Goal: Information Seeking & Learning: Learn about a topic

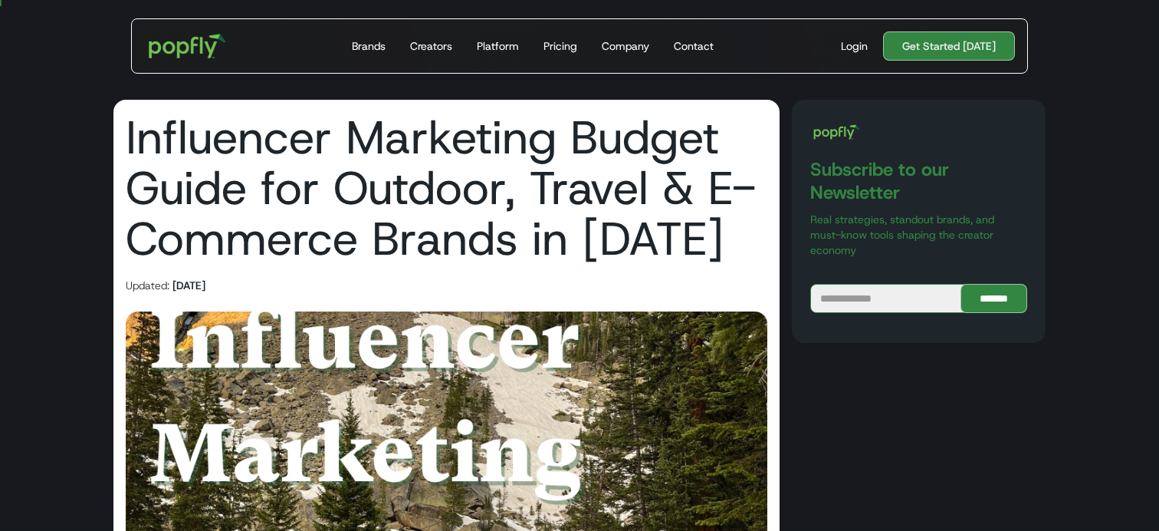
click at [417, 195] on h1 "Influencer Marketing Budget Guide for Outdoor, Travel & E-Commerce Brands in 20…" at bounding box center [447, 188] width 642 height 152
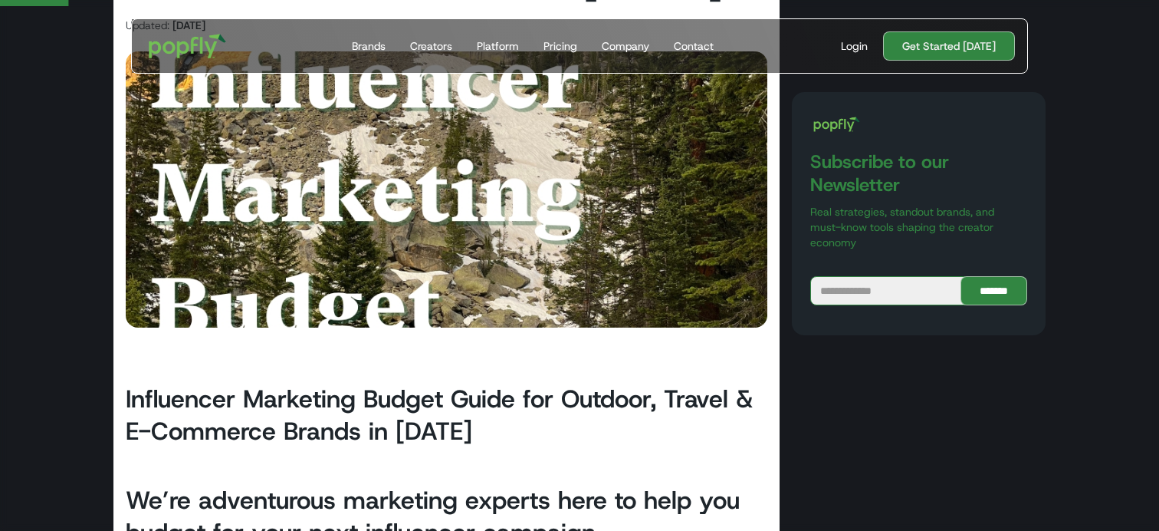
scroll to position [295, 0]
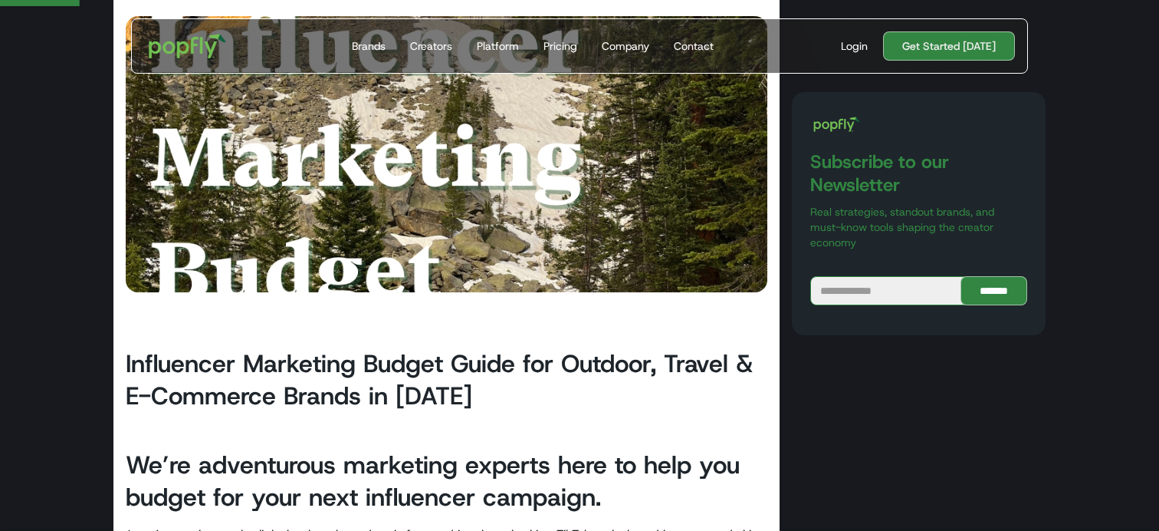
click at [373, 384] on h2 "Influencer Marketing Budget Guide for Outdoor, Travel & E-Commerce Brands in 20…" at bounding box center [447, 379] width 642 height 64
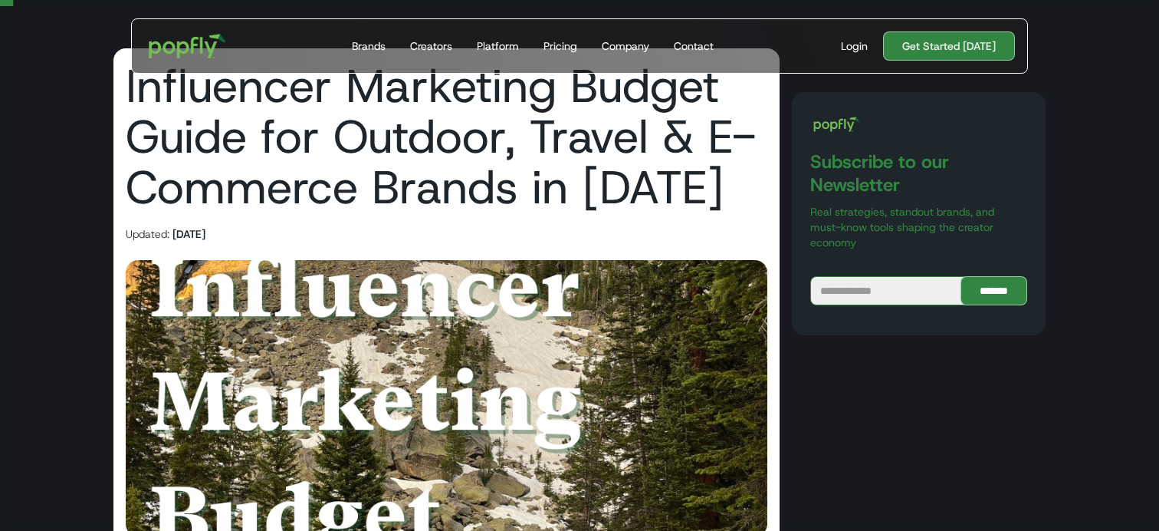
scroll to position [27, 0]
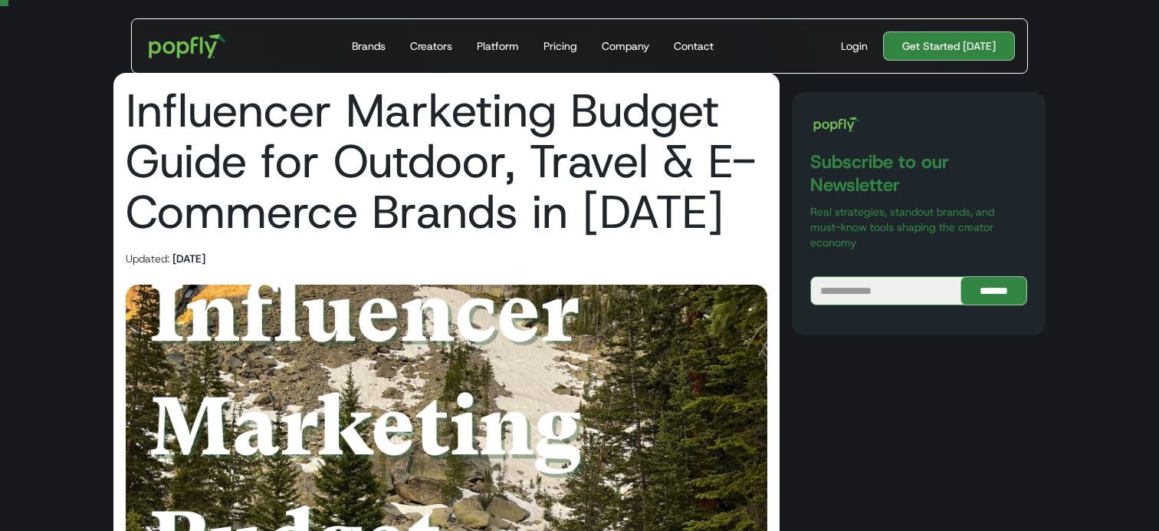
drag, startPoint x: 641, startPoint y: 257, endPoint x: 754, endPoint y: 257, distance: 112.7
click at [754, 257] on div "Updated: September 15, 2025" at bounding box center [447, 258] width 642 height 15
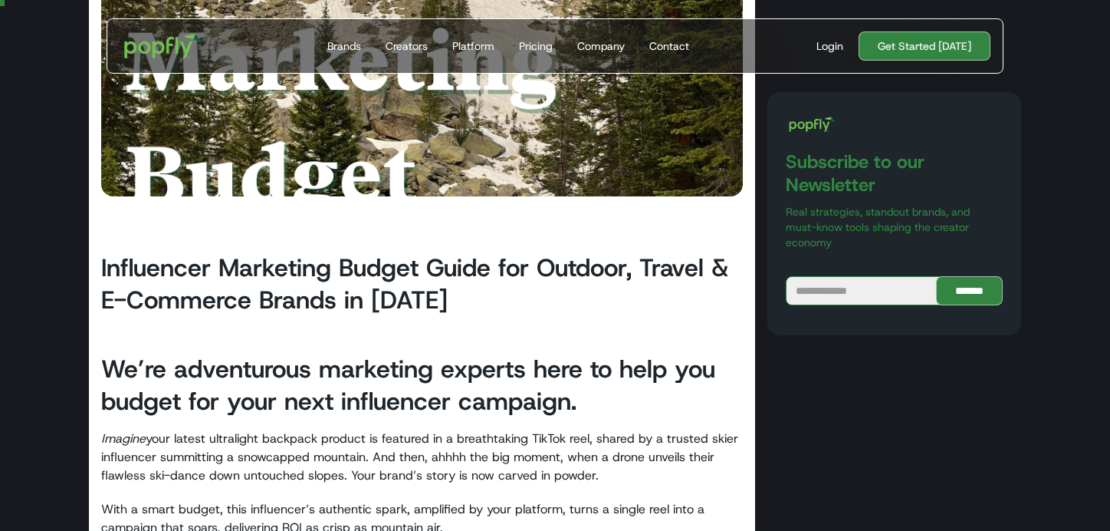
scroll to position [0, 0]
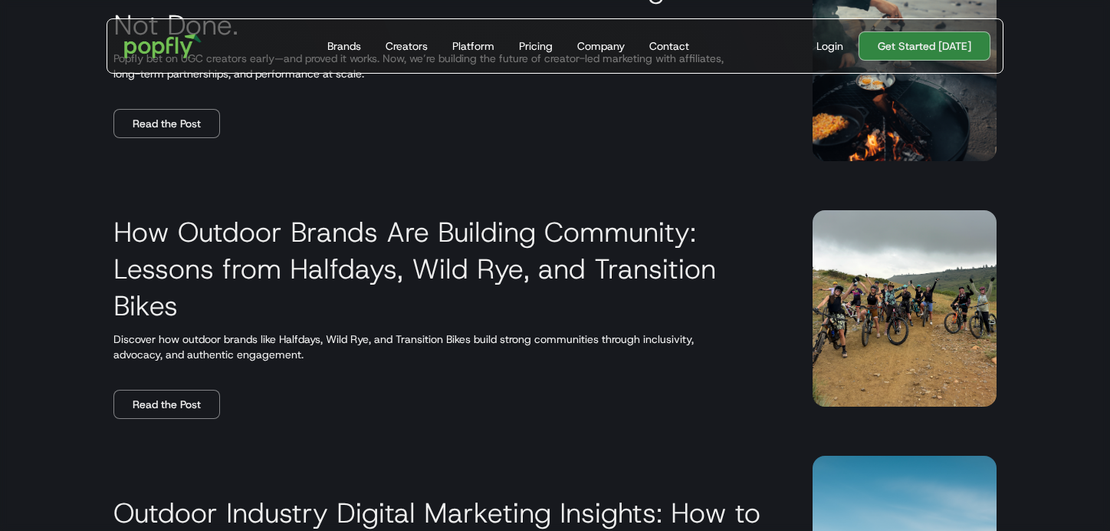
scroll to position [684, 0]
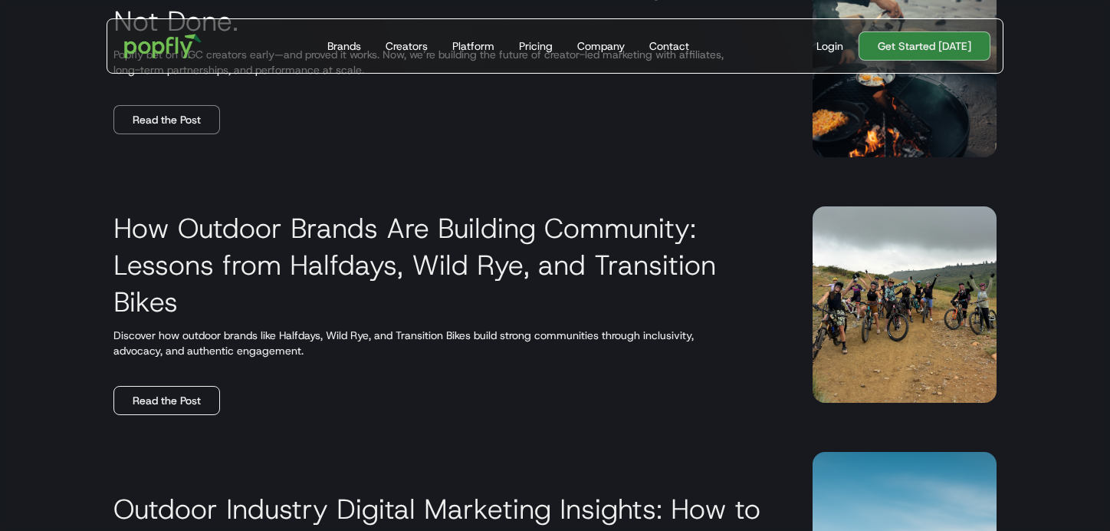
click at [169, 408] on link "Read the Post" at bounding box center [166, 400] width 107 height 29
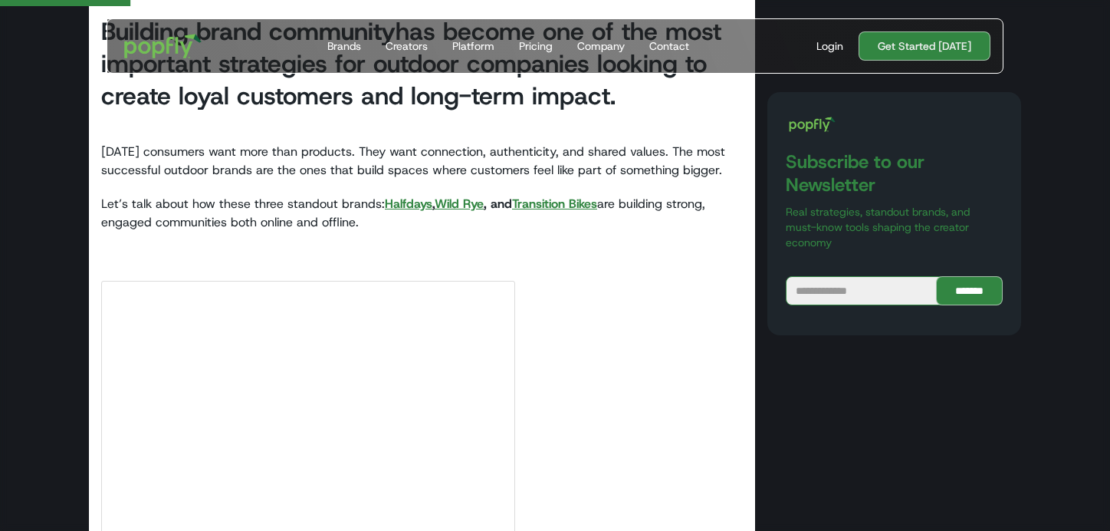
scroll to position [682, 0]
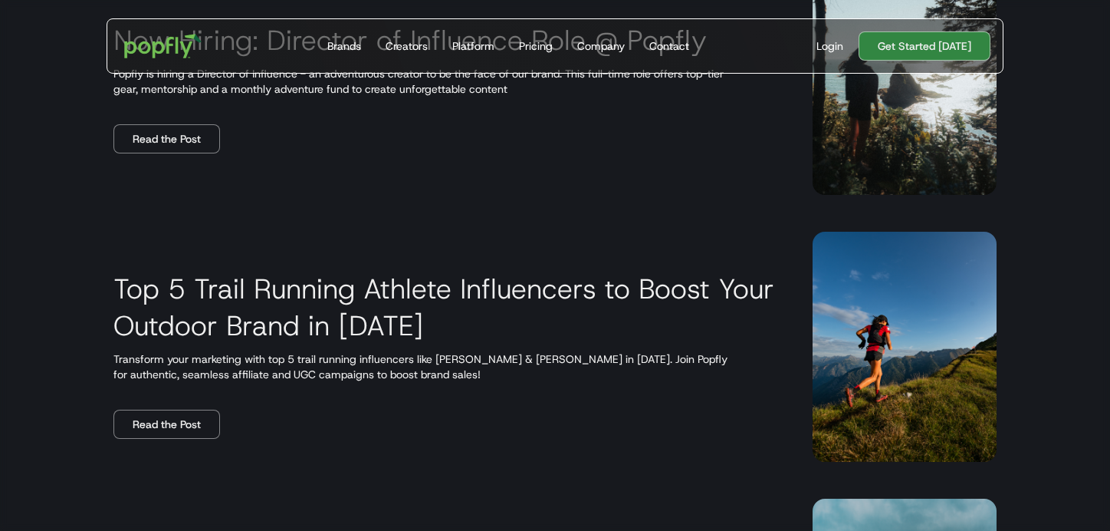
scroll to position [2261, 0]
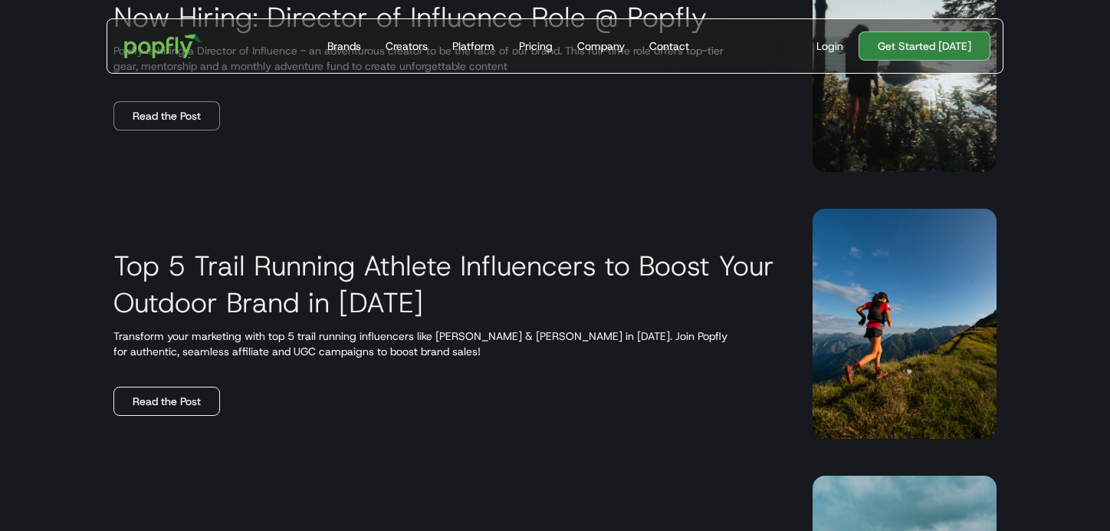
click at [172, 398] on link "Read the Post" at bounding box center [166, 400] width 107 height 29
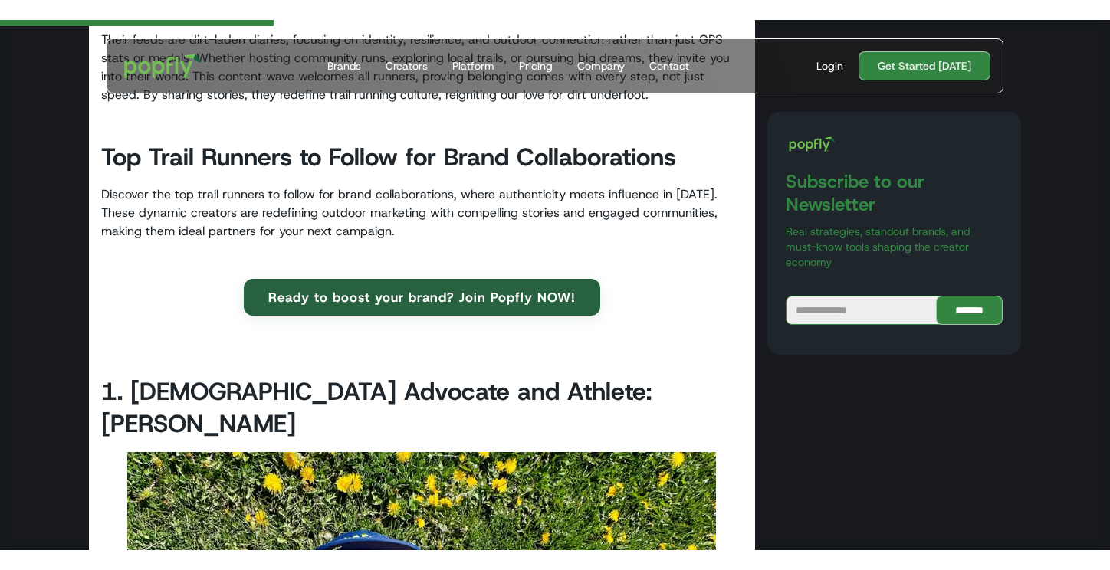
scroll to position [1198, 0]
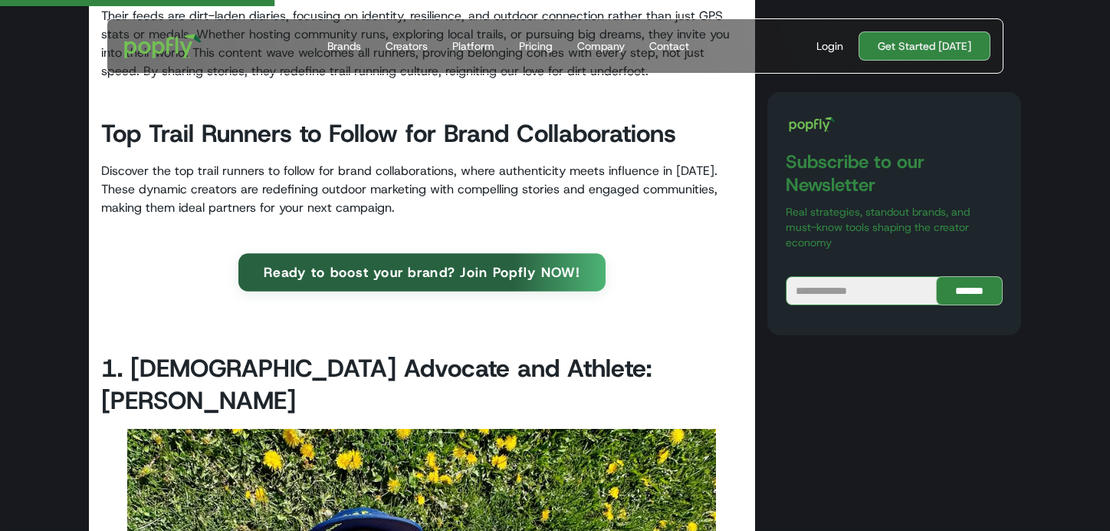
drag, startPoint x: 663, startPoint y: 276, endPoint x: 281, endPoint y: 255, distance: 383.2
click at [281, 255] on div "Ready to boost your brand? Join Popfly NOW!" at bounding box center [422, 273] width 642 height 37
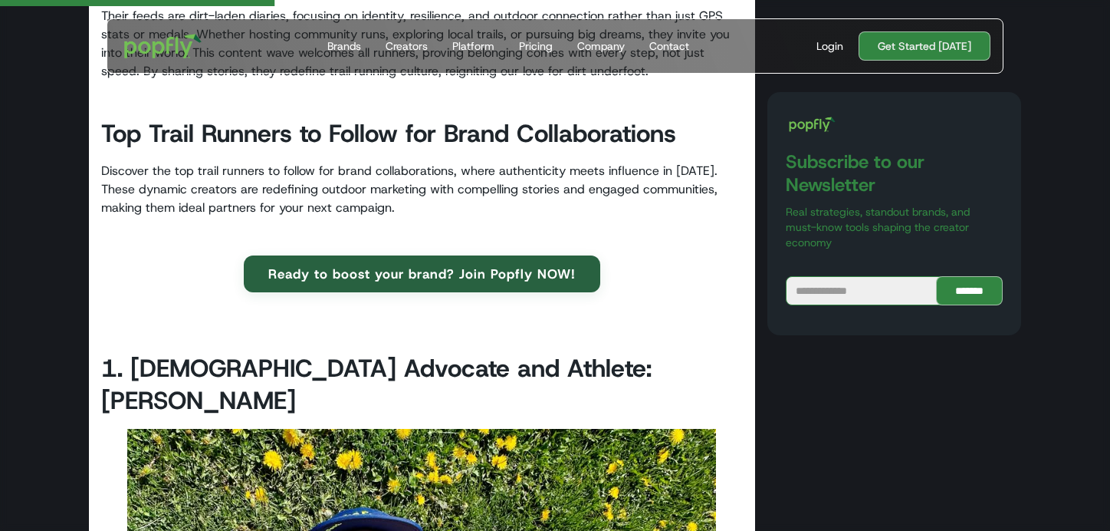
click at [296, 201] on p "Discover the top trail runners to follow for brand collaborations, where authen…" at bounding box center [422, 189] width 642 height 55
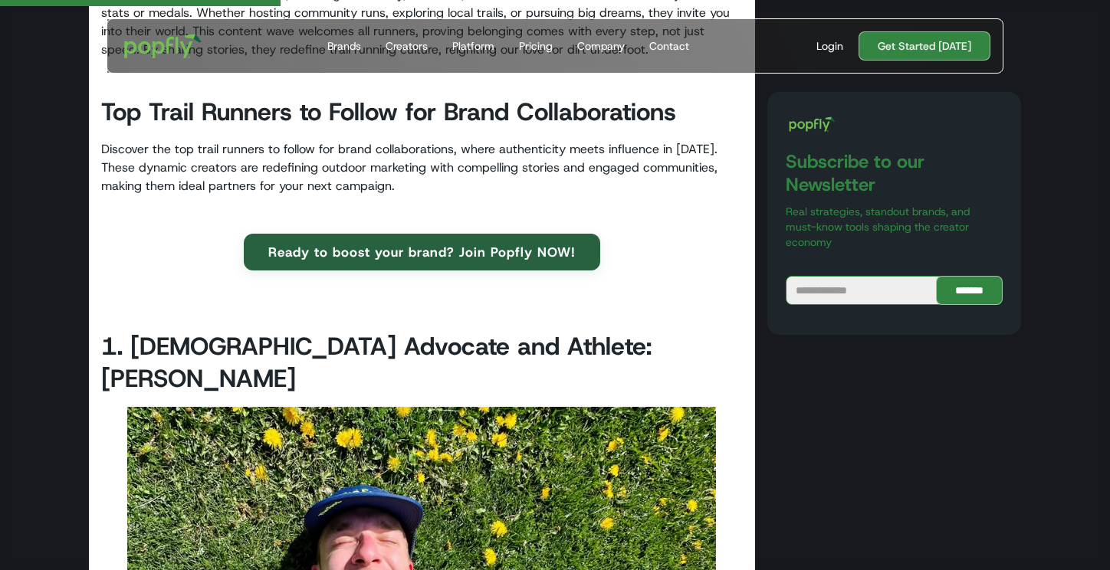
scroll to position [1225, 0]
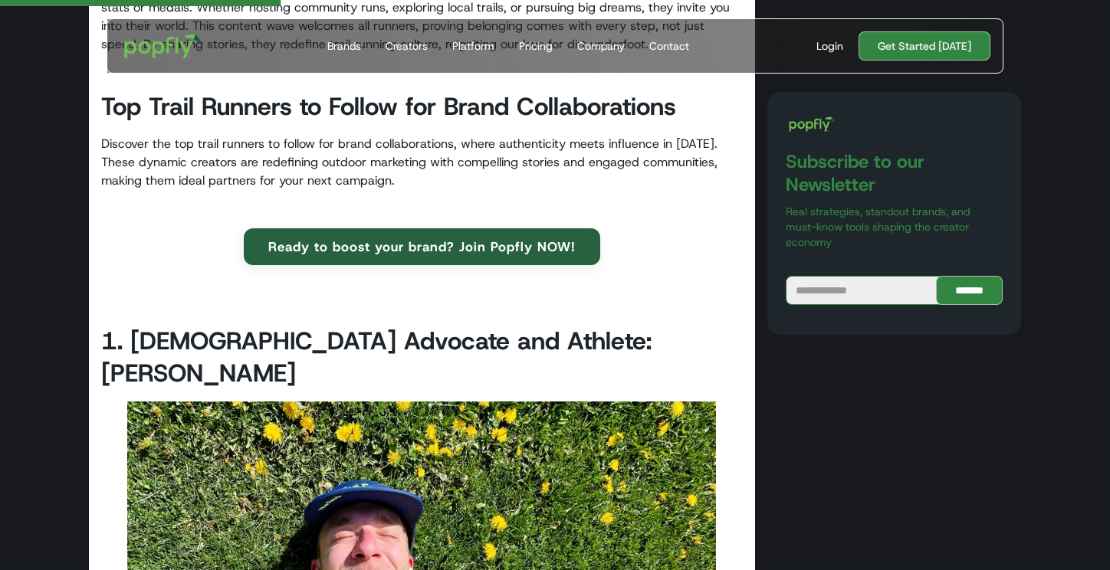
drag, startPoint x: 652, startPoint y: 247, endPoint x: 232, endPoint y: 246, distance: 420.1
click at [232, 246] on div "Ready to boost your brand? Join Popfly NOW!" at bounding box center [422, 246] width 642 height 37
click at [501, 159] on p "Discover the top trail runners to follow for brand collaborations, where authen…" at bounding box center [422, 162] width 642 height 55
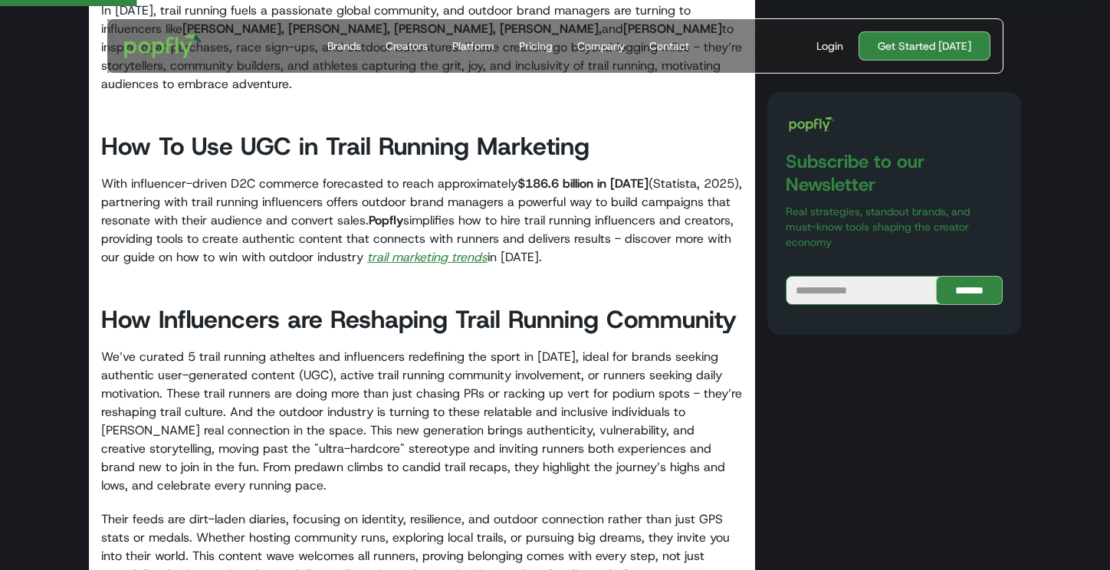
scroll to position [696, 0]
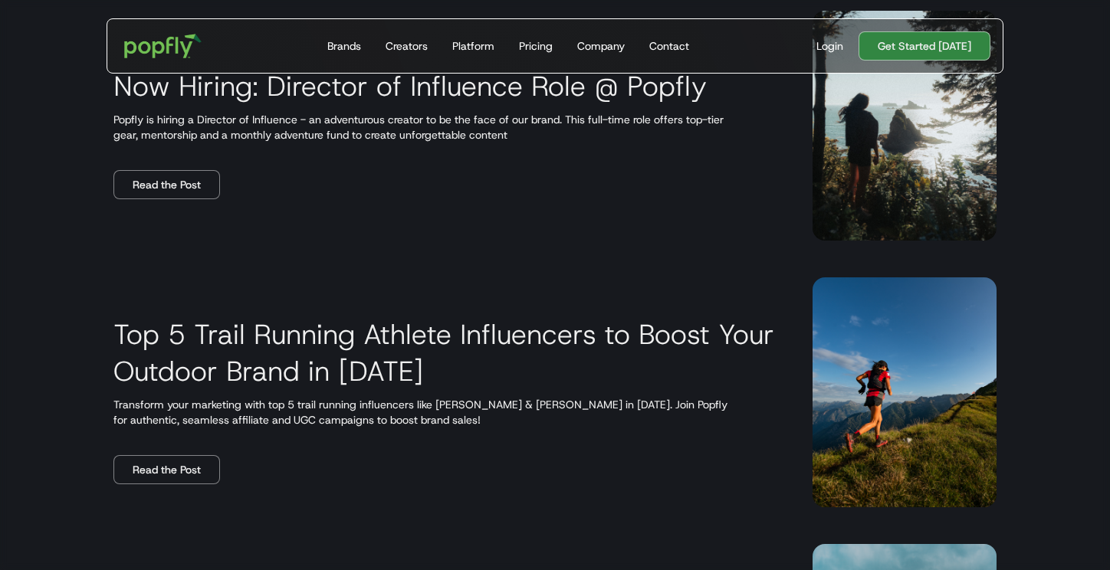
scroll to position [2170, 0]
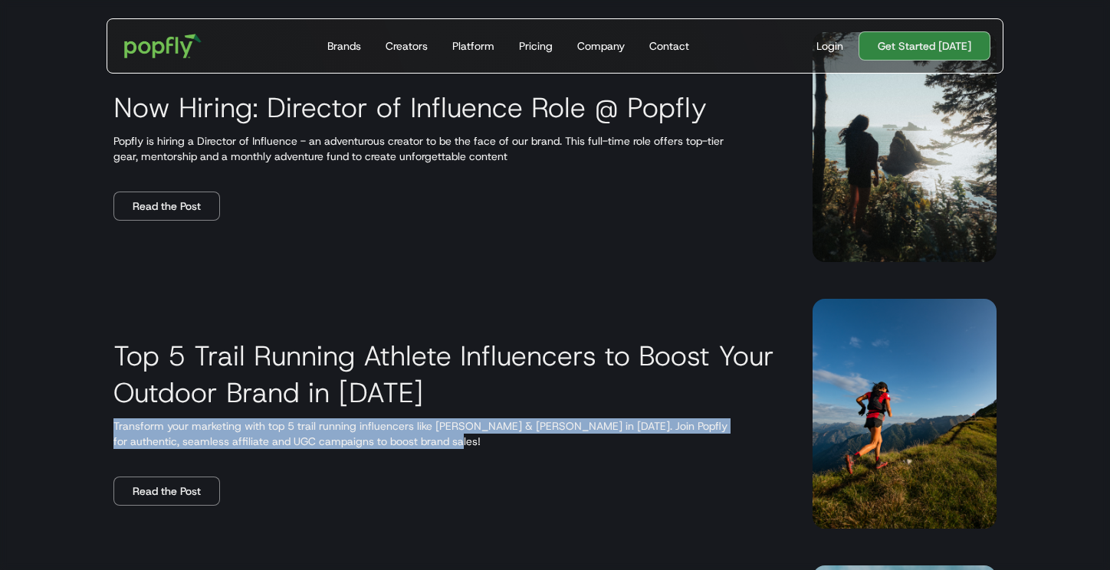
drag, startPoint x: 112, startPoint y: 291, endPoint x: 482, endPoint y: 318, distance: 371.3
click at [482, 318] on div "Top 5 Trail Running Athlete Influencers to Boost Your Outdoor Brand in 2025 Tra…" at bounding box center [555, 414] width 957 height 267
click at [482, 322] on div "Top 5 Trail Running Athlete Influencers to Boost Your Outdoor Brand in 2025 Tra…" at bounding box center [444, 414] width 662 height 184
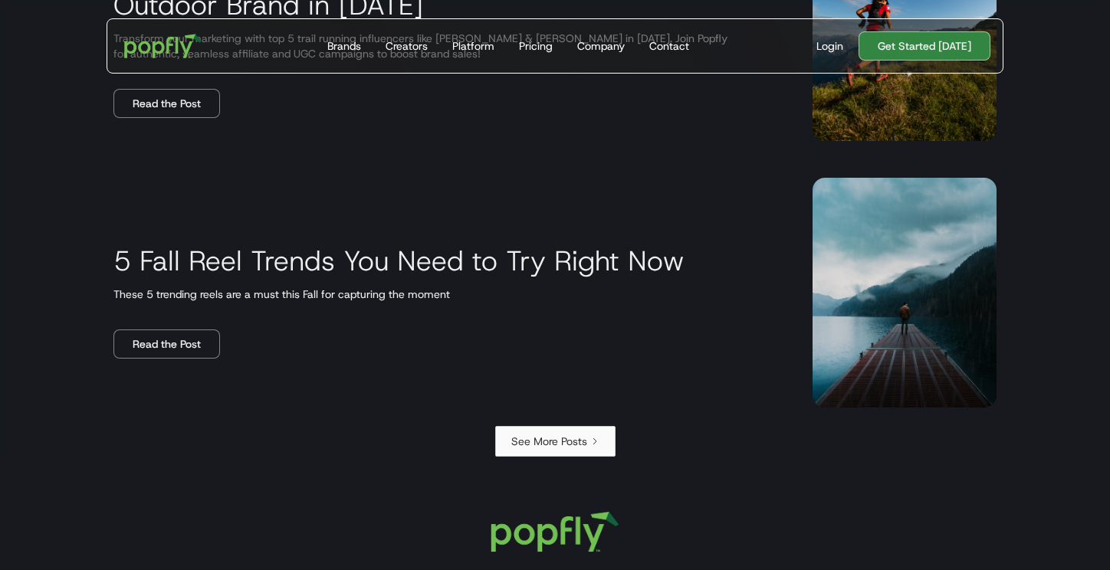
scroll to position [2590, 0]
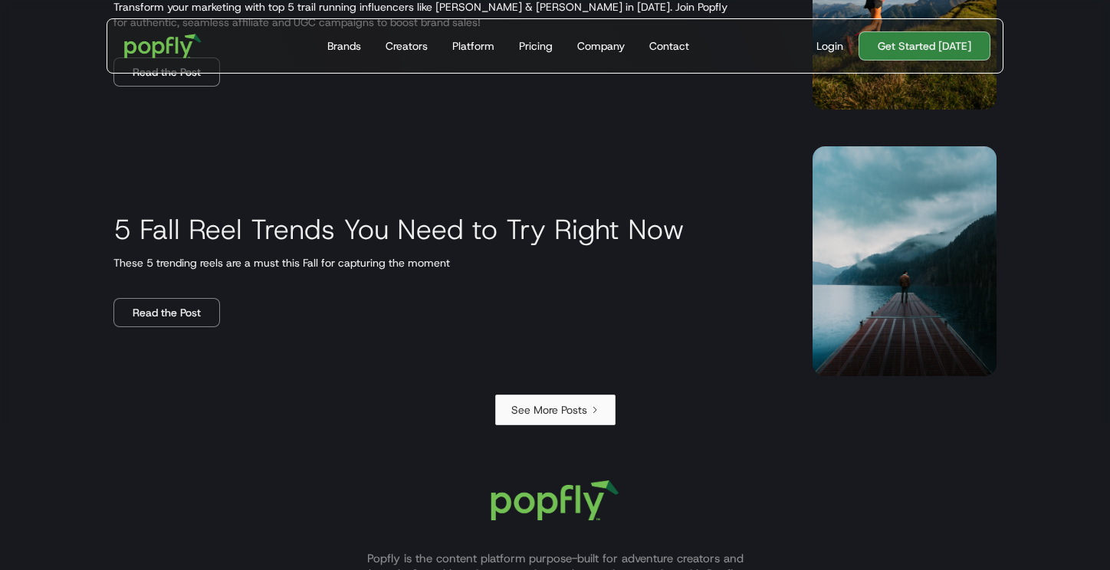
click at [575, 398] on link "See More Posts" at bounding box center [555, 410] width 120 height 31
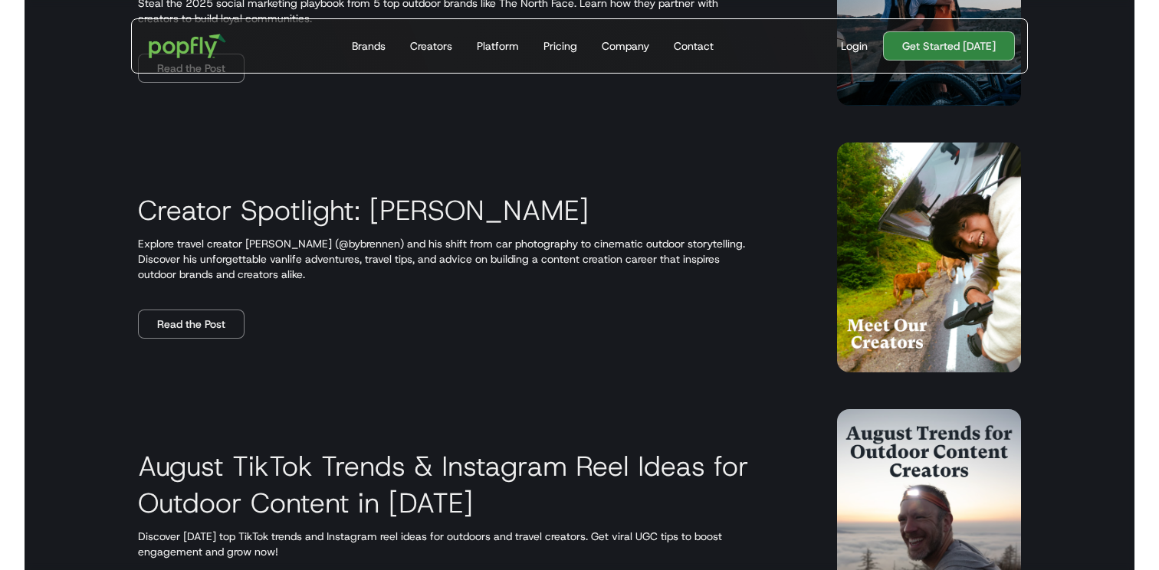
scroll to position [1274, 0]
